Goal: Information Seeking & Learning: Find specific fact

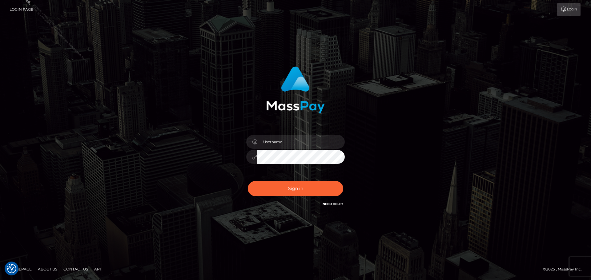
click at [283, 133] on div at bounding box center [296, 153] width 108 height 47
drag, startPoint x: 291, startPoint y: 136, endPoint x: 298, endPoint y: 140, distance: 8.0
click at [291, 136] on input "text" at bounding box center [300, 142] width 87 height 14
type input "Philip.Silversocial"
click at [248, 181] on button "Sign in" at bounding box center [295, 188] width 95 height 15
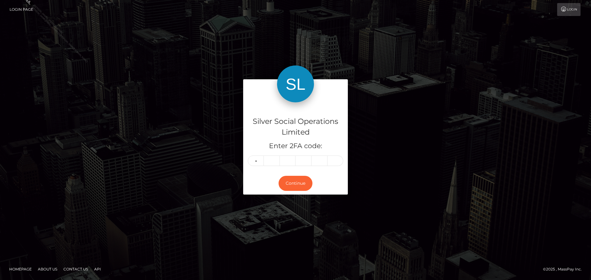
type input "2"
type input "4"
type input "0"
type input "6"
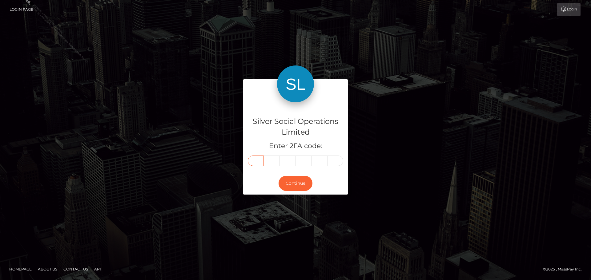
type input "2"
type input "4"
type input "0"
type input "6"
type input "5"
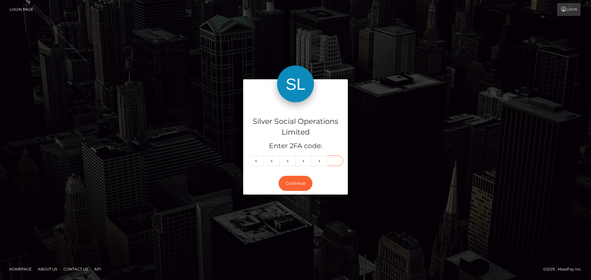
type input "6"
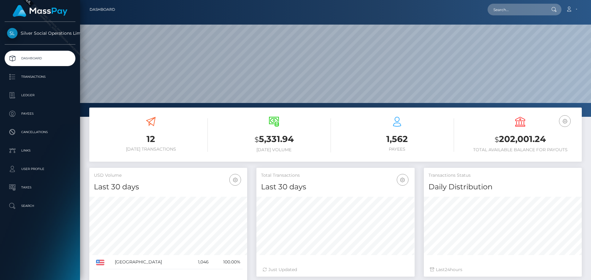
scroll to position [109, 158]
click at [520, 7] on input "text" at bounding box center [516, 10] width 58 height 12
paste input "273233"
click at [517, 10] on input "273233" at bounding box center [516, 10] width 58 height 12
drag, startPoint x: 517, startPoint y: 10, endPoint x: 493, endPoint y: 3, distance: 25.1
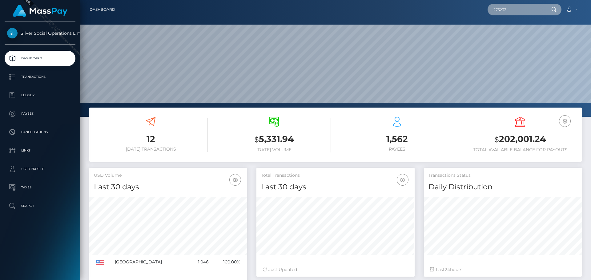
click at [517, 10] on input "273233" at bounding box center [516, 10] width 58 height 12
click at [521, 12] on input "273233" at bounding box center [516, 10] width 58 height 12
click at [505, 18] on div "Loading... Loading..." at bounding box center [511, 18] width 49 height 5
click at [516, 8] on input "273233" at bounding box center [516, 10] width 58 height 12
click at [531, 12] on input "273233" at bounding box center [516, 10] width 58 height 12
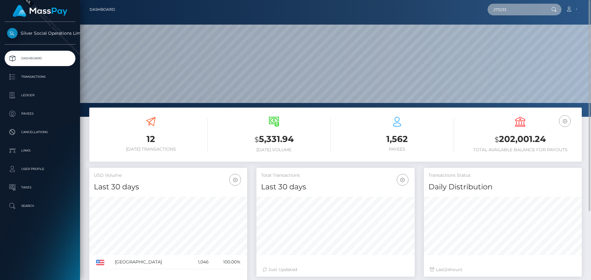
paste input "[EMAIL_ADDRESS][DOMAIN_NAME]"
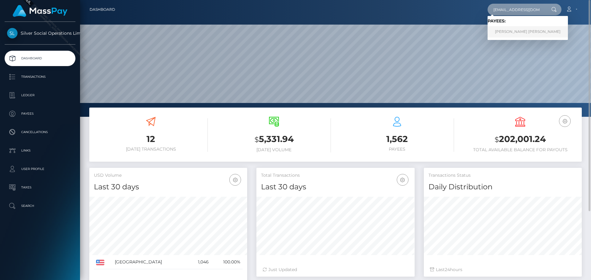
type input "[EMAIL_ADDRESS][DOMAIN_NAME]"
click at [524, 33] on link "GABRIEL FLORES DOVALINA" at bounding box center [527, 31] width 80 height 11
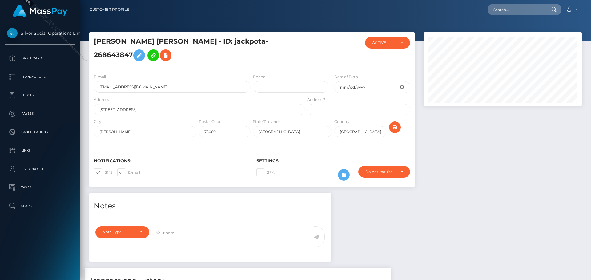
scroll to position [113, 0]
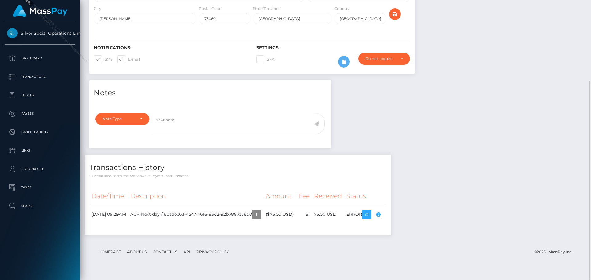
click at [530, 150] on div "Notes Note Type Compliance Clear Compliance General Note Type" at bounding box center [336, 161] width 502 height 162
click at [187, 223] on td "ACH Next day / 6baaee63-4547-4616-83d2-92b7887e56d0" at bounding box center [195, 214] width 135 height 19
click at [502, 137] on div "Notes Note Type Compliance Clear Compliance General Note Type" at bounding box center [336, 161] width 502 height 162
drag, startPoint x: 475, startPoint y: 104, endPoint x: 472, endPoint y: 80, distance: 24.2
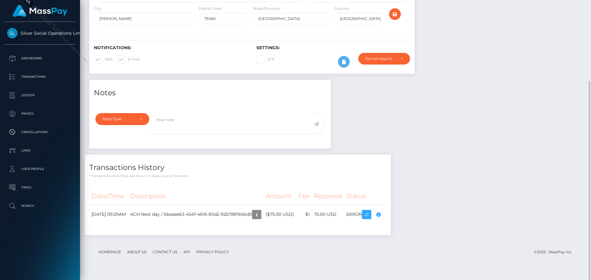
click at [475, 102] on div "Notes Note Type Compliance Clear Compliance General Note Type" at bounding box center [336, 161] width 502 height 162
click at [467, 174] on div "Notes Note Type Compliance Clear Compliance General Note Type" at bounding box center [336, 161] width 502 height 162
click at [260, 219] on icon "button" at bounding box center [256, 215] width 7 height 8
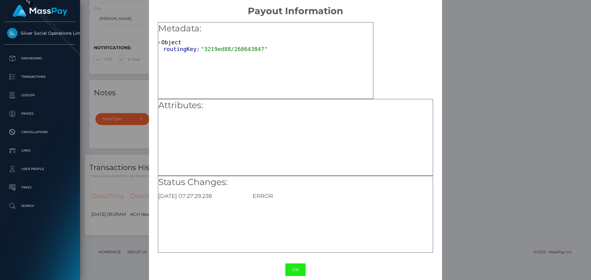
scroll to position [12, 0]
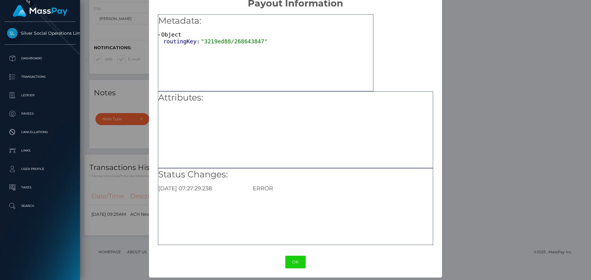
drag, startPoint x: 485, startPoint y: 126, endPoint x: 305, endPoint y: 166, distance: 184.7
click at [485, 126] on div "× Payout Information Metadata: Object routingKey: "3219ed88/268643847" Attribut…" at bounding box center [295, 140] width 591 height 280
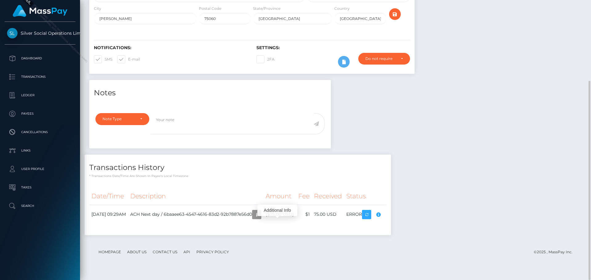
scroll to position [74, 158]
